Goal: Task Accomplishment & Management: Complete application form

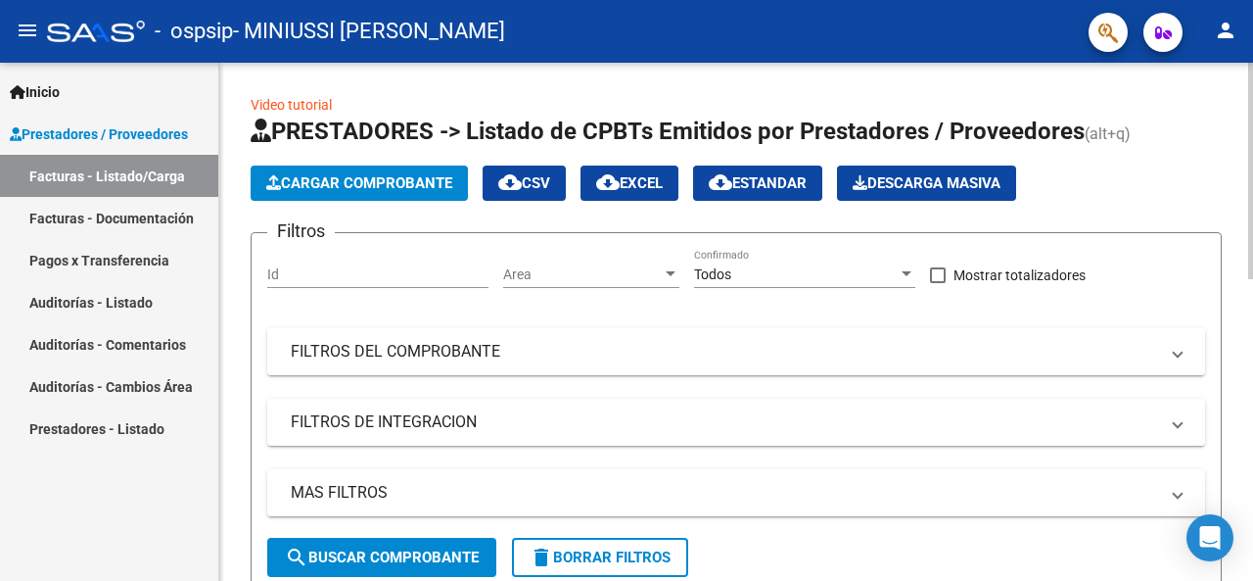
click at [303, 176] on span "Cargar Comprobante" at bounding box center [359, 183] width 186 height 18
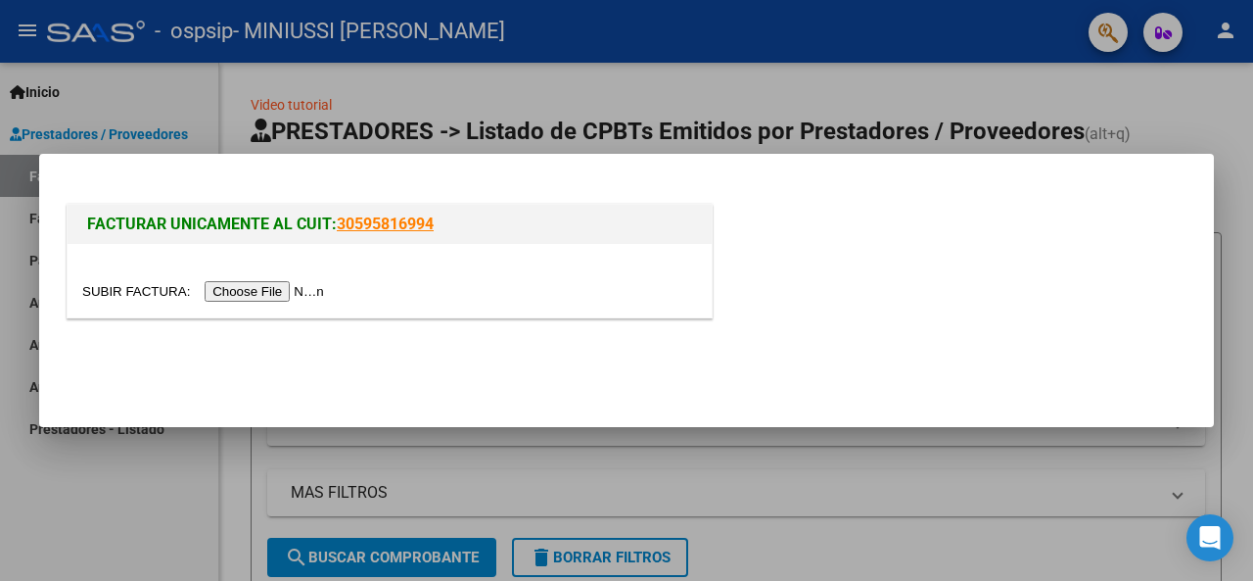
click at [230, 292] on input "file" at bounding box center [206, 291] width 248 height 21
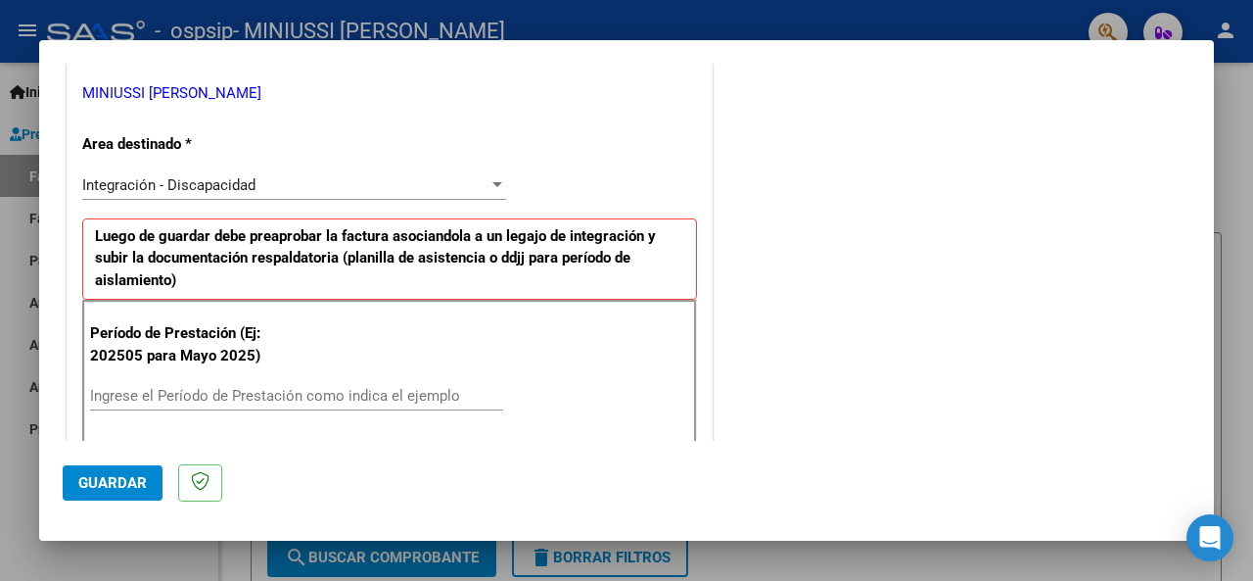
scroll to position [490, 0]
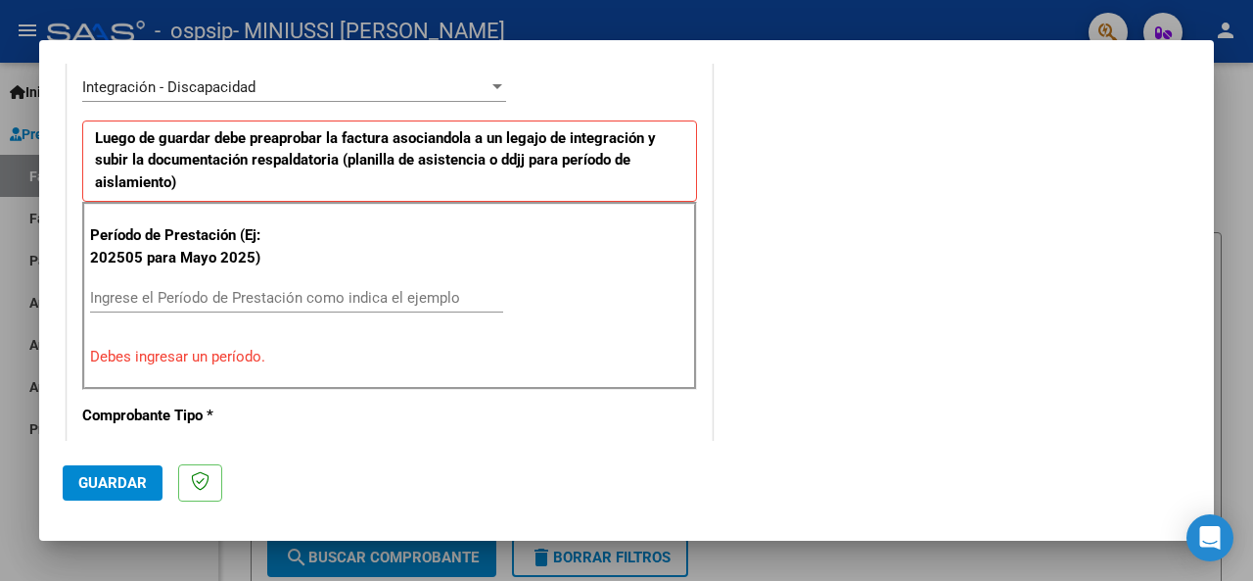
click at [322, 289] on input "Ingrese el Período de Prestación como indica el ejemplo" at bounding box center [296, 298] width 413 height 18
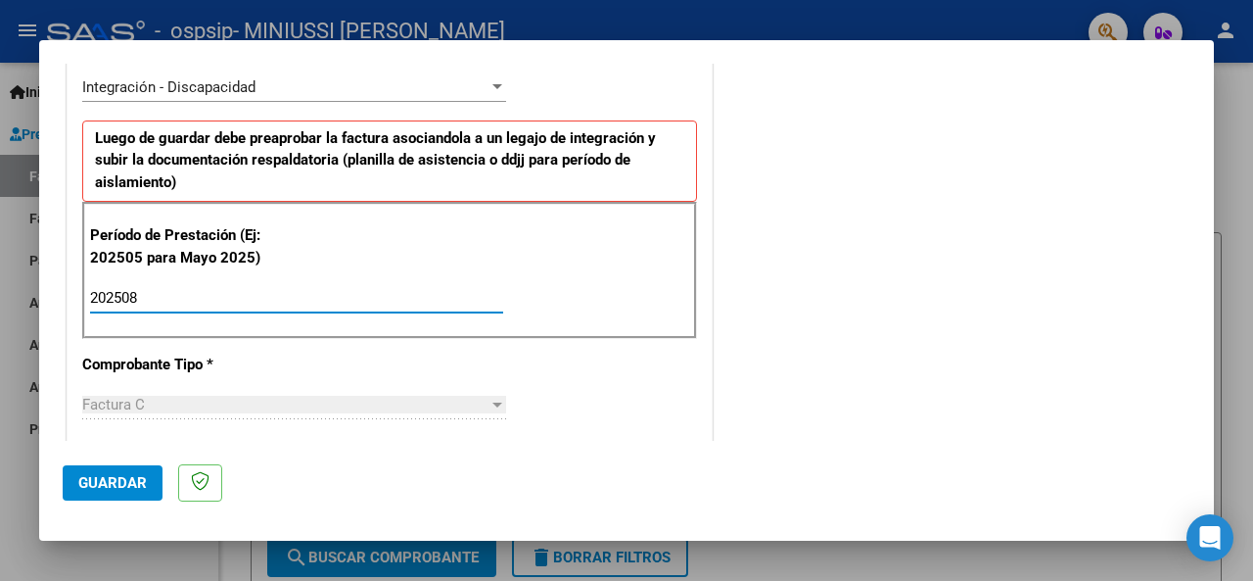
type input "202508"
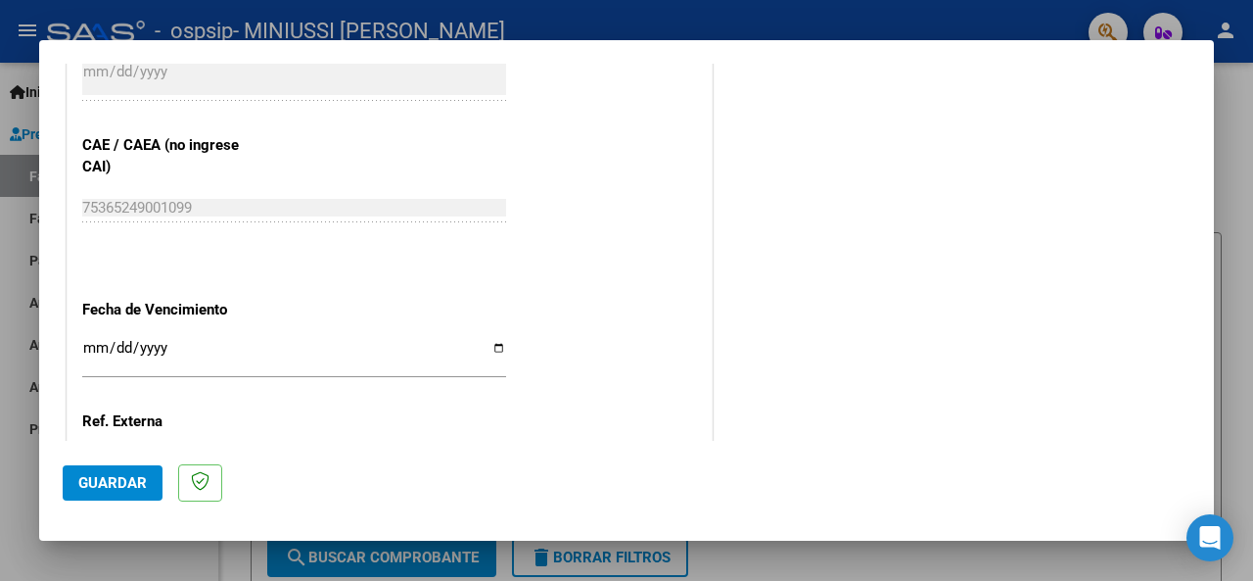
scroll to position [1273, 0]
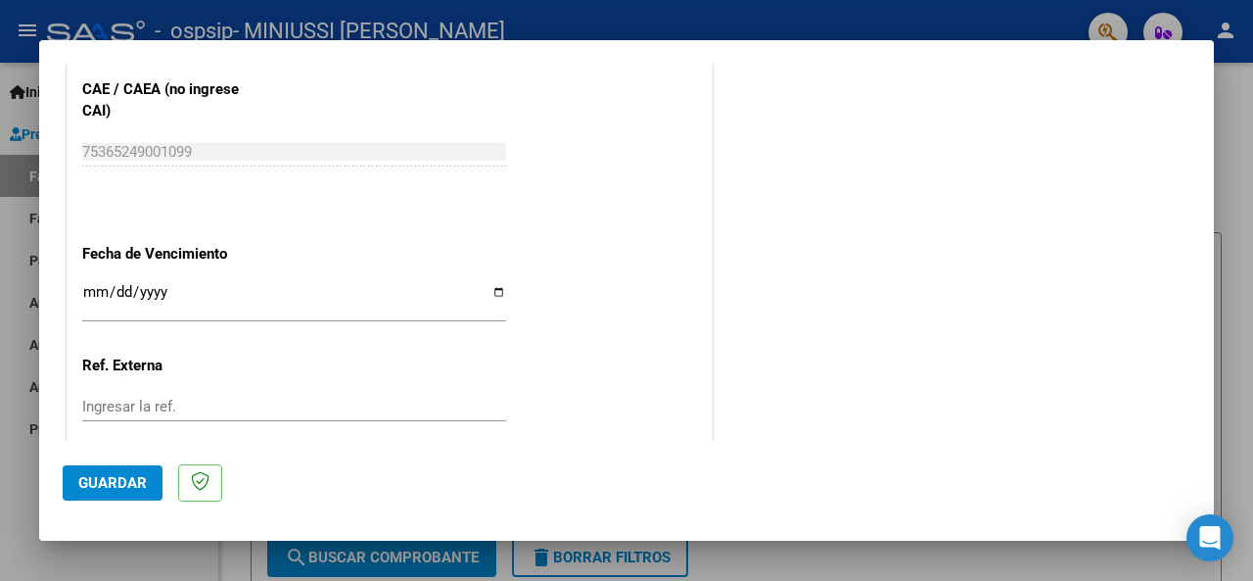
click at [493, 285] on input "Ingresar la fecha" at bounding box center [294, 299] width 424 height 31
type input "[DATE]"
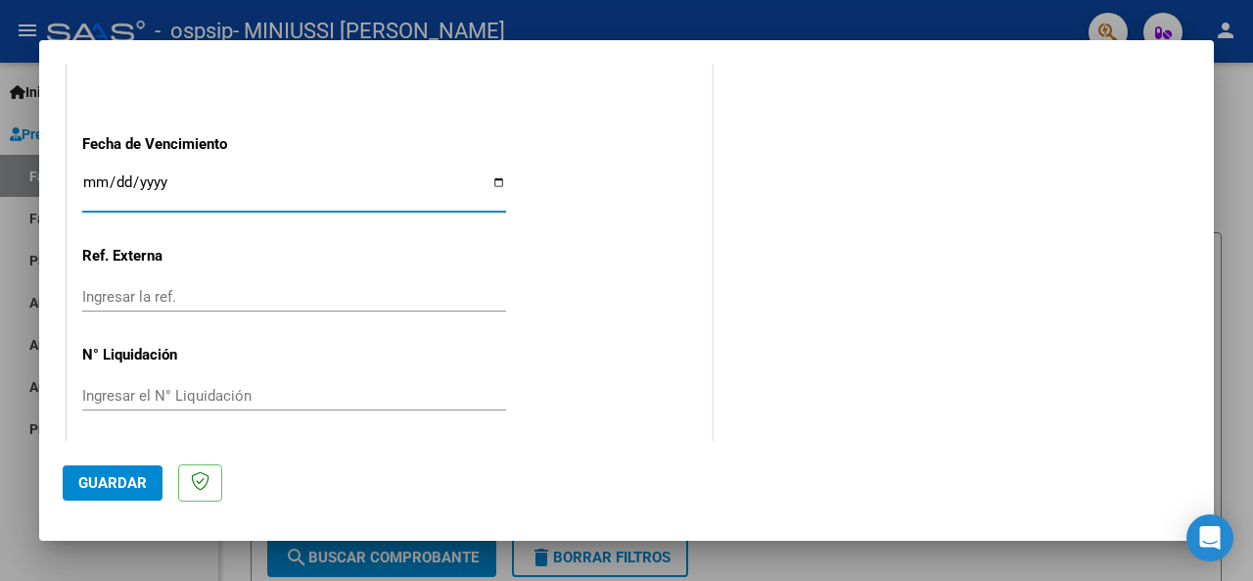
scroll to position [1385, 0]
click at [90, 474] on span "Guardar" at bounding box center [112, 483] width 69 height 18
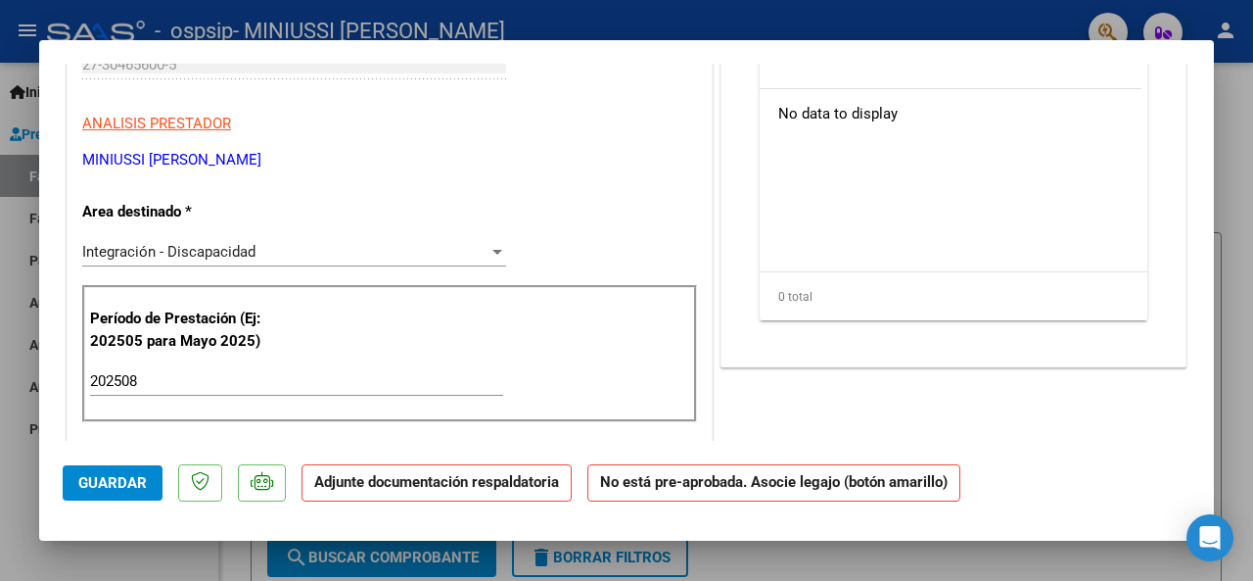
scroll to position [0, 0]
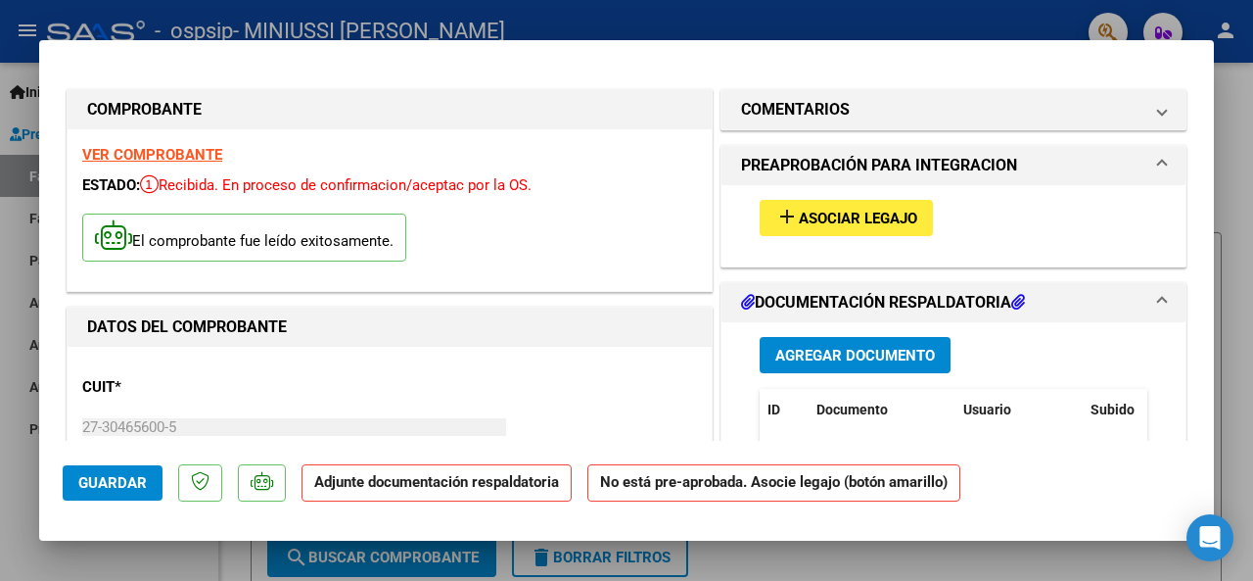
click at [858, 207] on button "add Asociar Legajo" at bounding box center [846, 218] width 173 height 36
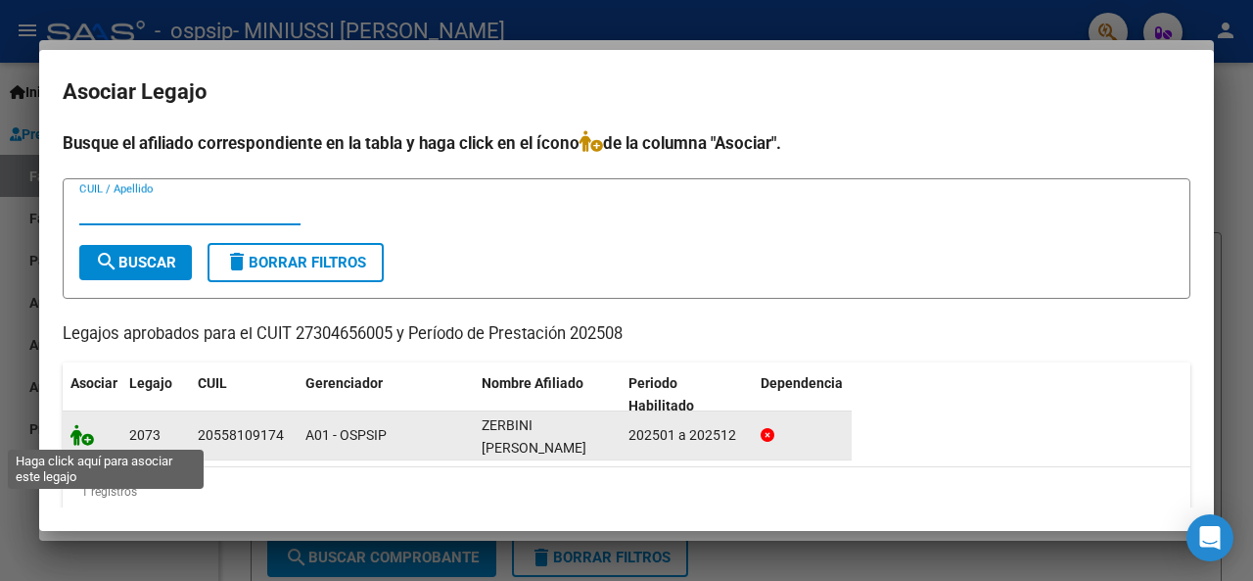
click at [88, 436] on icon at bounding box center [81, 435] width 23 height 22
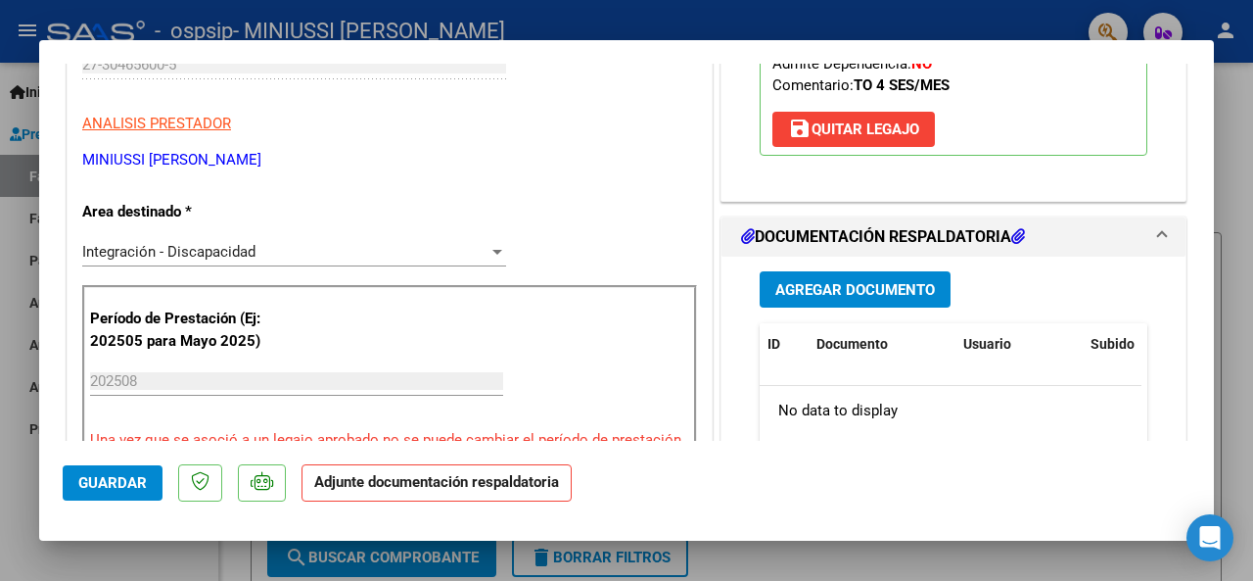
scroll to position [392, 0]
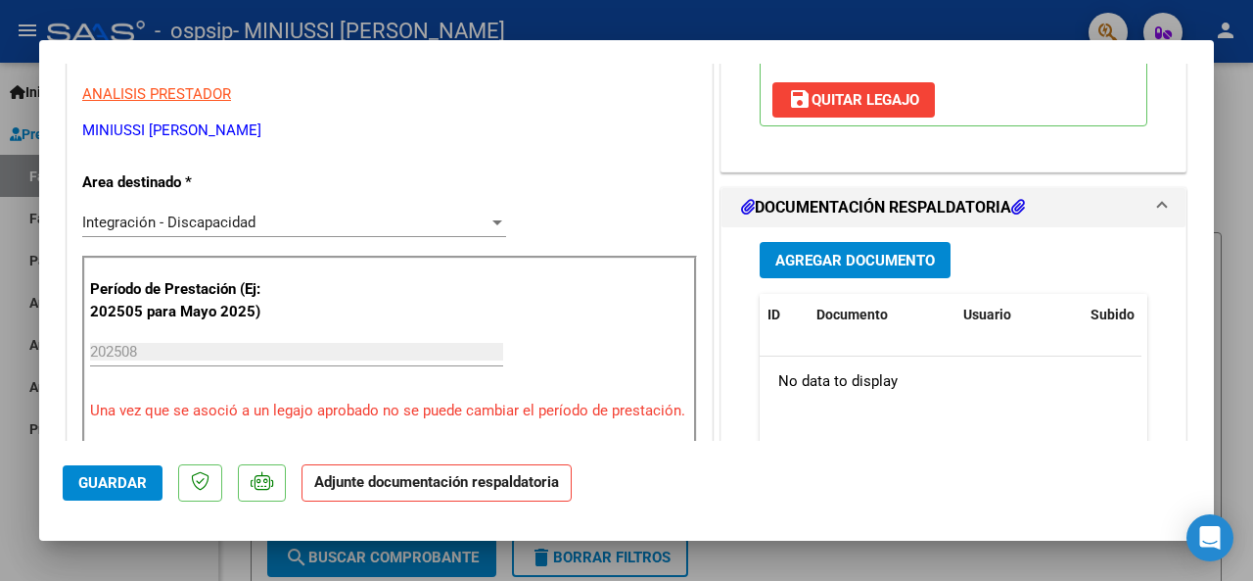
click at [836, 252] on span "Agregar Documento" at bounding box center [855, 261] width 160 height 18
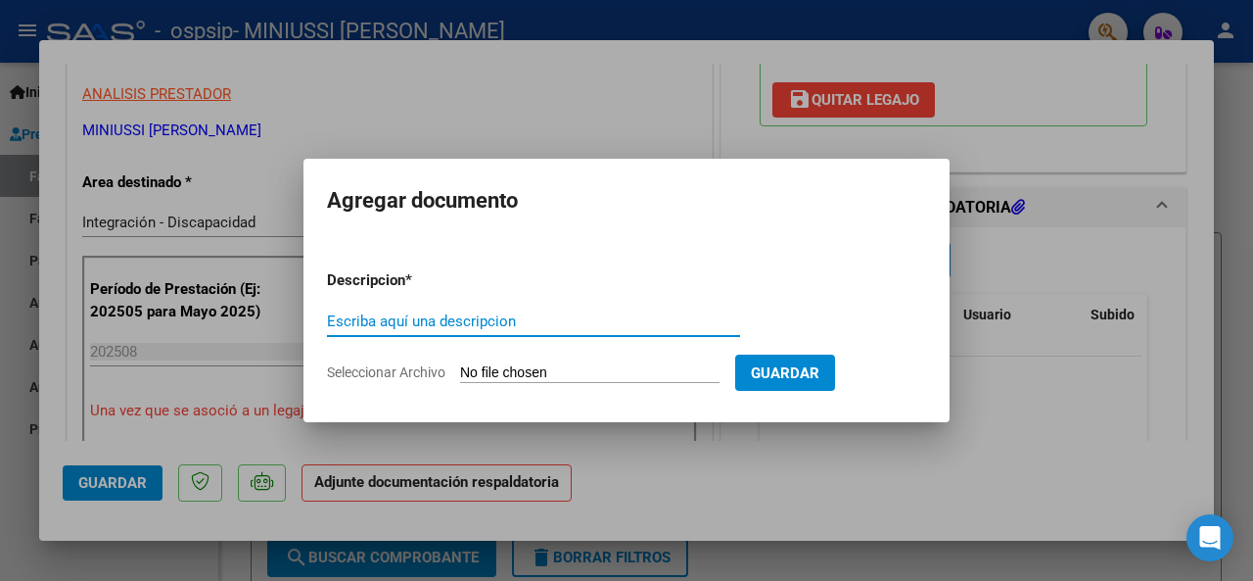
click at [354, 316] on input "Escriba aquí una descripcion" at bounding box center [533, 321] width 413 height 18
type input "ASISTENCIA AGOSTO"
click at [514, 367] on input "Seleccionar Archivo" at bounding box center [589, 373] width 259 height 19
type input "C:\fakepath\AGOSTO.pdf"
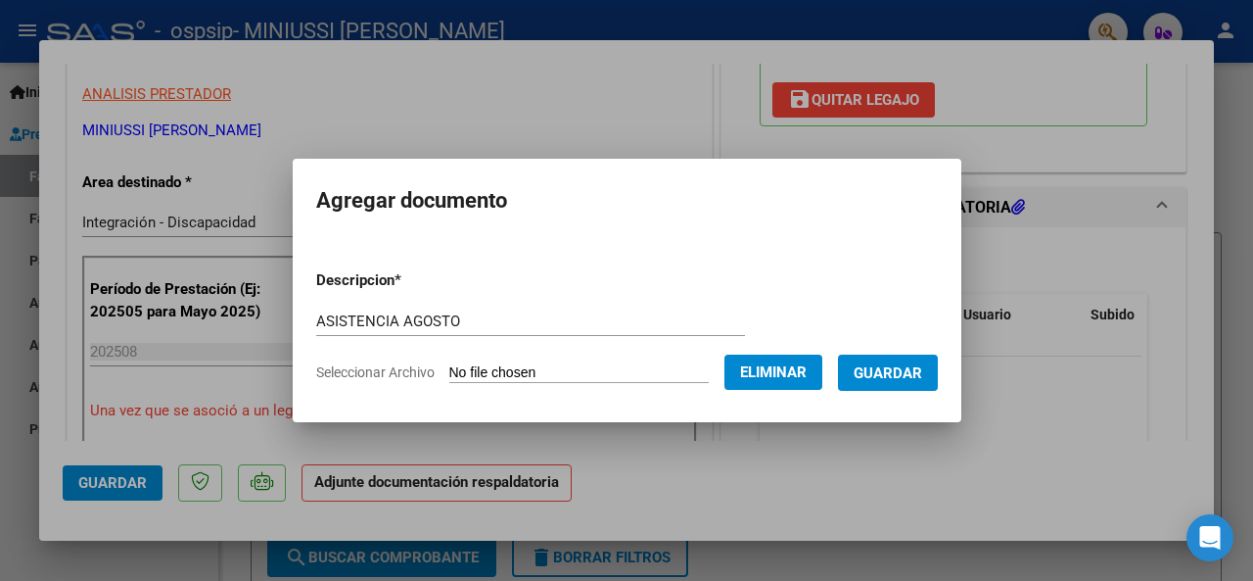
click at [903, 364] on span "Guardar" at bounding box center [888, 373] width 69 height 18
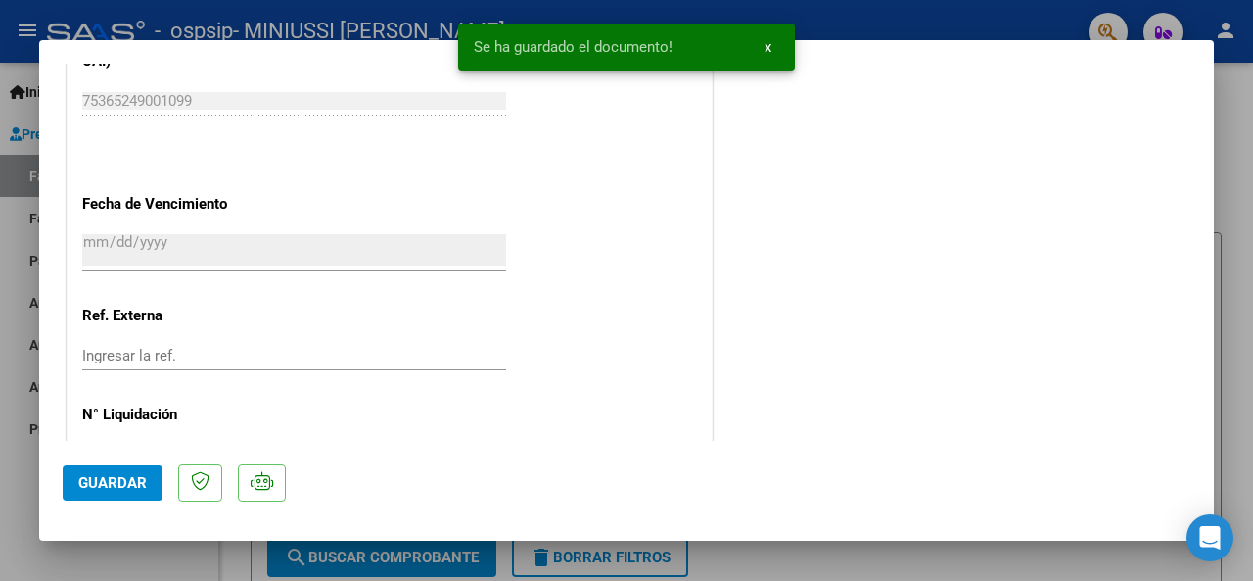
scroll to position [1392, 0]
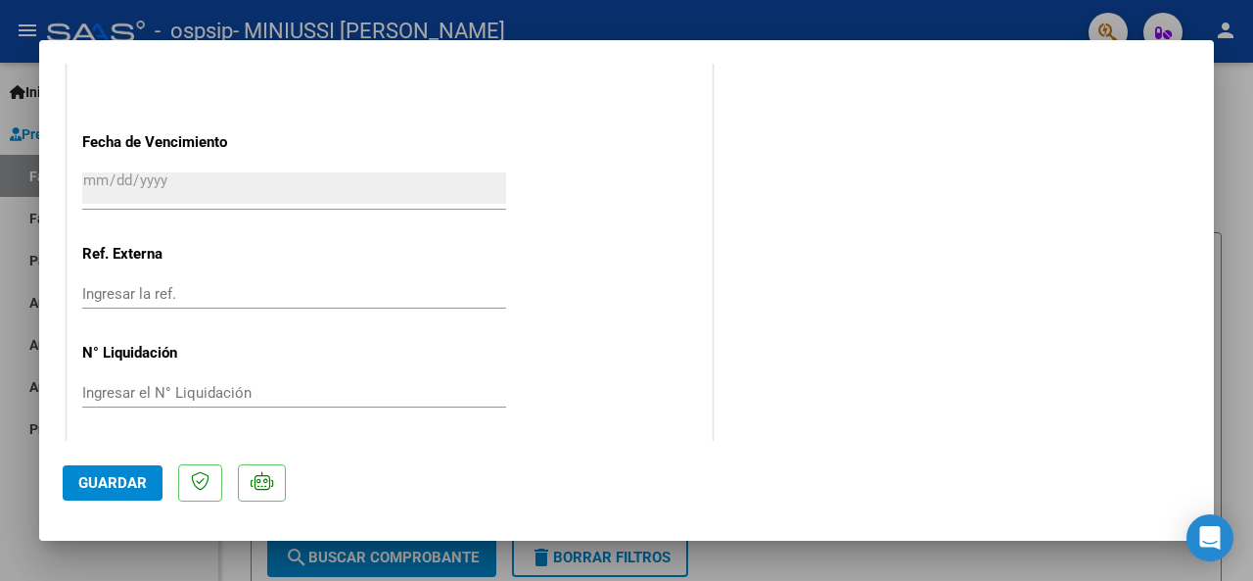
click at [97, 480] on span "Guardar" at bounding box center [112, 483] width 69 height 18
click at [124, 478] on span "Guardar" at bounding box center [112, 483] width 69 height 18
